Goal: Check status

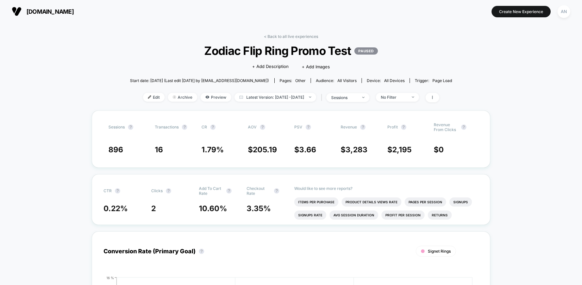
scroll to position [2, 0]
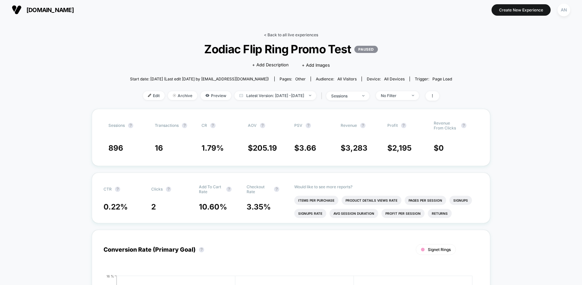
click at [299, 35] on link "< Back to all live experiences" at bounding box center [291, 34] width 54 height 5
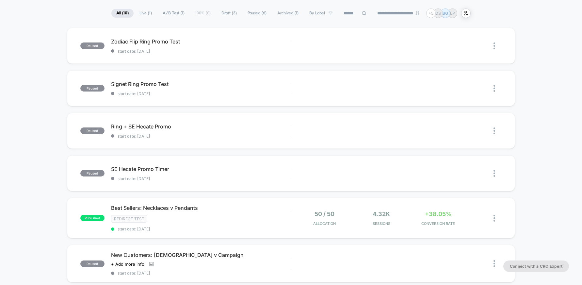
scroll to position [107, 0]
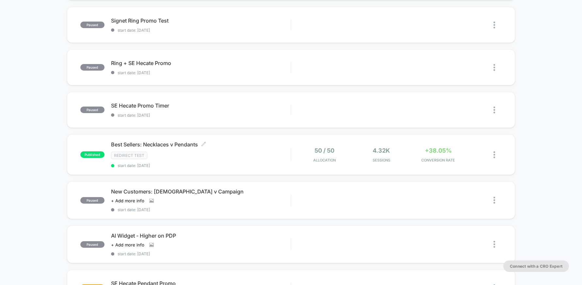
click at [262, 155] on div "Redirect Test" at bounding box center [201, 155] width 180 height 8
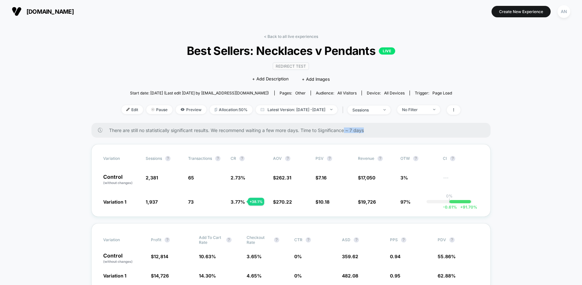
drag, startPoint x: 347, startPoint y: 132, endPoint x: 371, endPoint y: 132, distance: 24.2
click at [369, 133] on div "There are still no statistically significant results. We recommend waiting a fe…" at bounding box center [290, 130] width 399 height 15
click at [372, 132] on span "There are still no statistically significant results. We recommend waiting a fe…" at bounding box center [293, 130] width 368 height 6
drag, startPoint x: 316, startPoint y: 36, endPoint x: 375, endPoint y: 34, distance: 59.1
click at [375, 34] on div "< Back to all live experiences Best Sellers: Necklaces v Pendants LIVE Redirect…" at bounding box center [290, 78] width 339 height 89
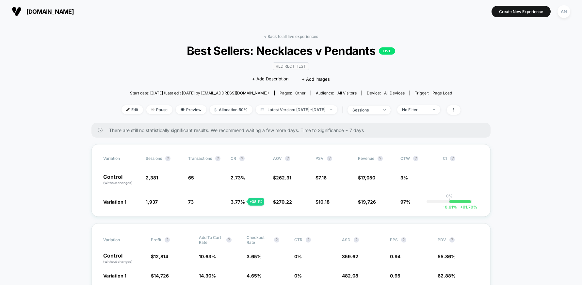
click at [373, 34] on div "< Back to all live experiences Best Sellers: Necklaces v Pendants LIVE Redirect…" at bounding box center [290, 78] width 339 height 89
click at [291, 38] on link "< Back to all live experiences" at bounding box center [291, 36] width 54 height 5
